Goal: Task Accomplishment & Management: Use online tool/utility

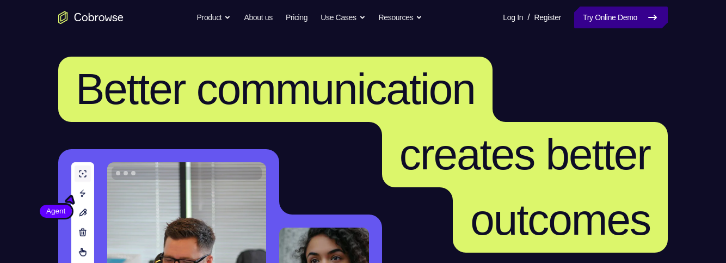
click at [599, 20] on link "Try Online Demo" at bounding box center [621, 18] width 94 height 22
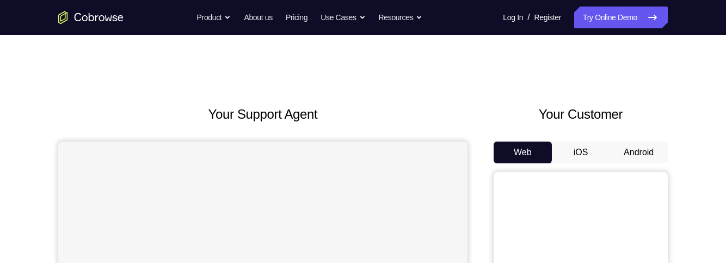
click at [649, 152] on button "Android" at bounding box center [639, 153] width 58 height 22
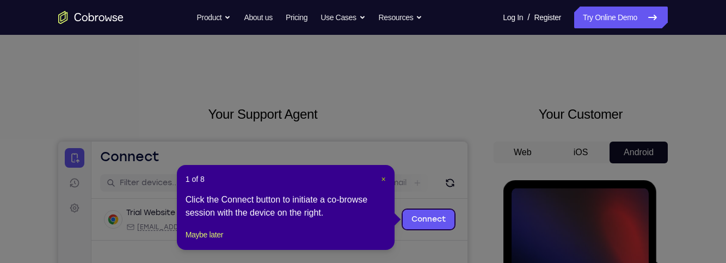
click at [384, 181] on span "×" at bounding box center [384, 179] width 4 height 9
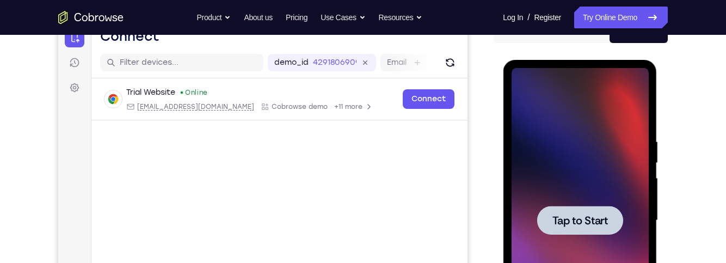
scroll to position [128, 0]
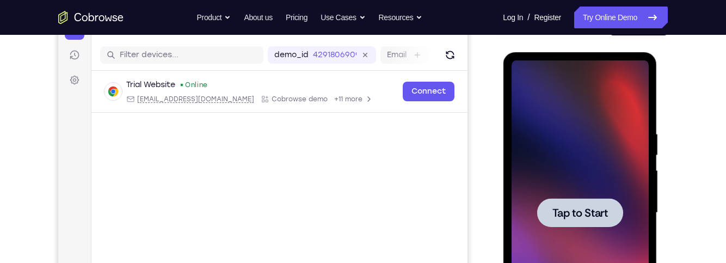
click at [563, 201] on div at bounding box center [580, 212] width 86 height 29
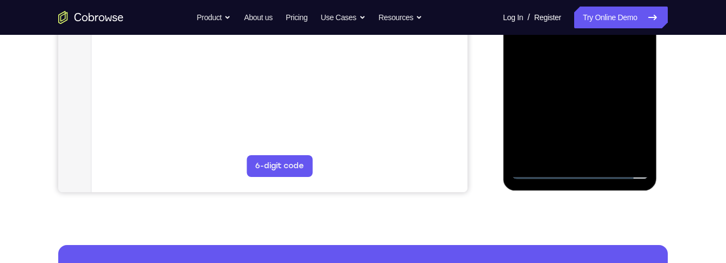
scroll to position [318, 0]
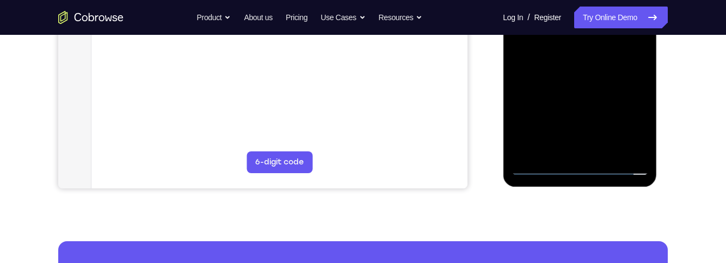
click at [589, 163] on div at bounding box center [579, 22] width 137 height 305
click at [588, 165] on div at bounding box center [579, 22] width 137 height 305
click at [587, 163] on div at bounding box center [579, 22] width 137 height 305
click at [583, 165] on div at bounding box center [579, 22] width 137 height 305
click at [587, 164] on div at bounding box center [579, 22] width 137 height 305
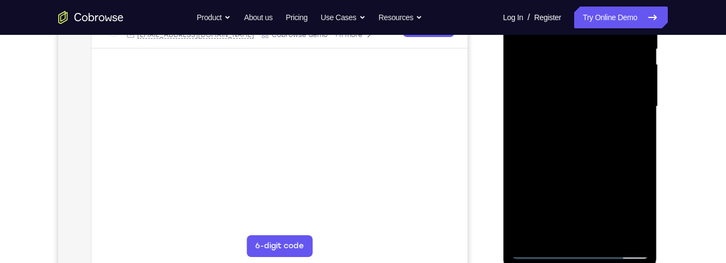
scroll to position [233, 0]
click at [626, 206] on div at bounding box center [579, 107] width 137 height 305
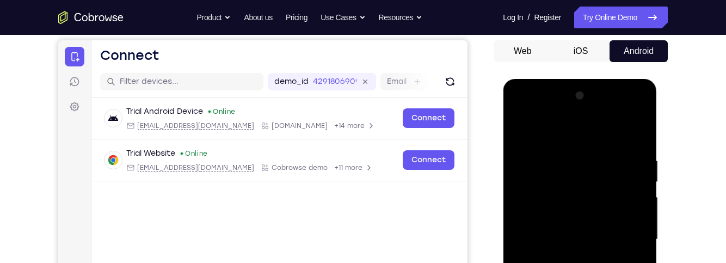
scroll to position [102, 0]
click at [528, 233] on div at bounding box center [579, 239] width 137 height 305
click at [537, 232] on div at bounding box center [579, 239] width 137 height 305
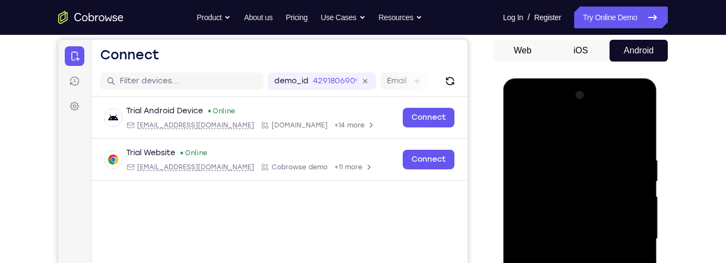
scroll to position [0, 0]
